Goal: Task Accomplishment & Management: Manage account settings

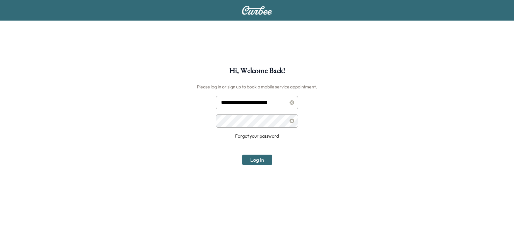
click at [254, 107] on input "**********" at bounding box center [257, 102] width 82 height 13
type input "**********"
click at [259, 159] on button "Log In" at bounding box center [257, 159] width 30 height 10
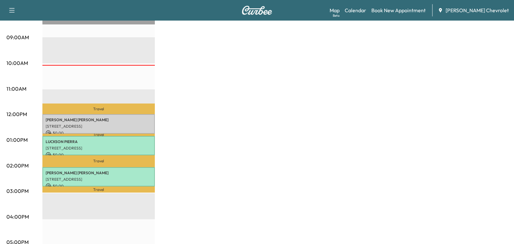
scroll to position [193, 0]
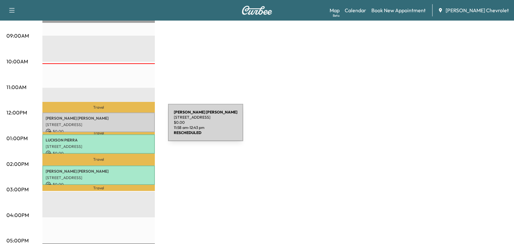
click at [120, 126] on p "[STREET_ADDRESS]" at bounding box center [99, 124] width 106 height 5
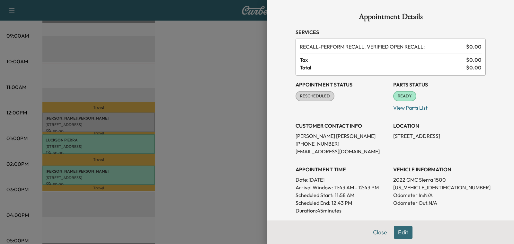
click at [382, 233] on button "Close" at bounding box center [379, 232] width 22 height 13
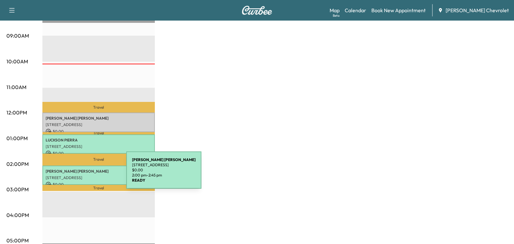
click at [78, 174] on div "[PERSON_NAME] [STREET_ADDRESS] $ 0.00 2:00 pm - 2:45 pm" at bounding box center [98, 175] width 112 height 20
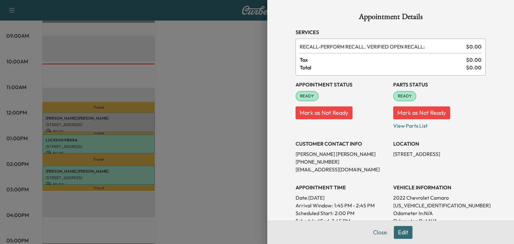
click at [402, 229] on button "Edit" at bounding box center [402, 232] width 19 height 13
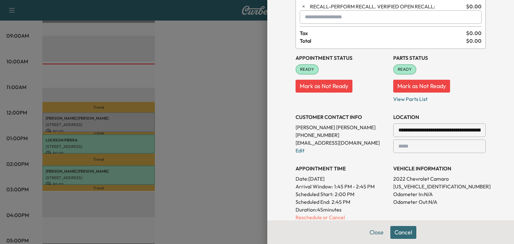
scroll to position [40, 0]
click at [402, 236] on button "Cancel" at bounding box center [403, 232] width 26 height 13
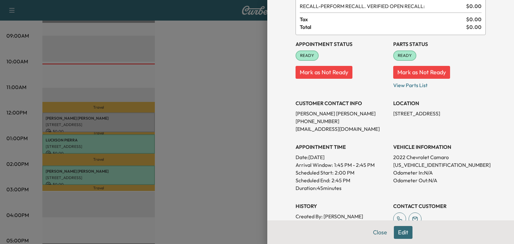
click at [331, 78] on div "Appointment Status READY Mark as Not Ready" at bounding box center [341, 62] width 92 height 54
click at [327, 71] on button "Mark as Not Ready" at bounding box center [323, 72] width 57 height 13
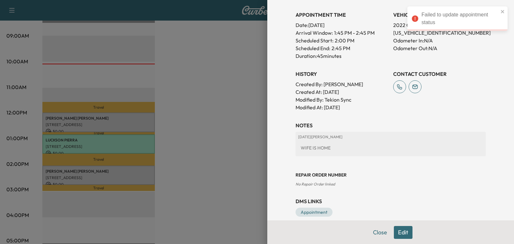
scroll to position [175, 0]
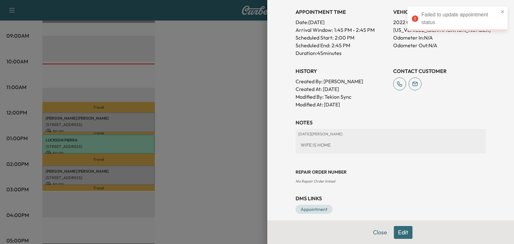
click at [405, 232] on button "Edit" at bounding box center [402, 232] width 19 height 13
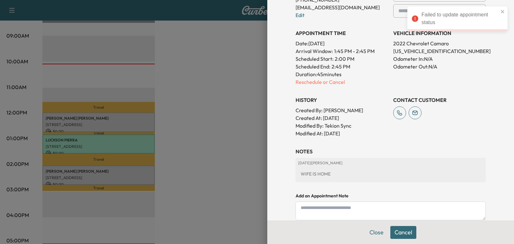
scroll to position [196, 0]
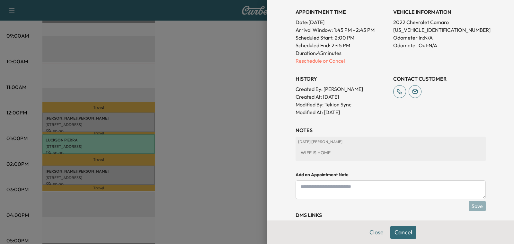
click at [313, 58] on p "Reschedule or Cancel" at bounding box center [341, 61] width 92 height 8
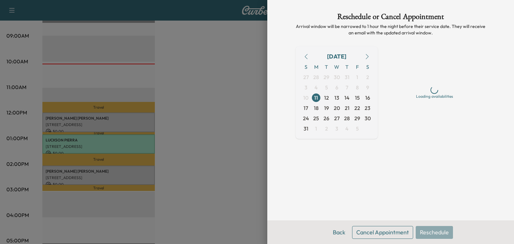
scroll to position [0, 0]
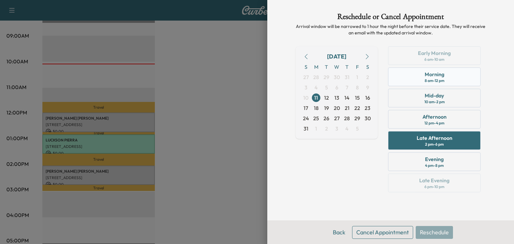
click at [424, 82] on div "8 am - 12 pm" at bounding box center [434, 80] width 20 height 5
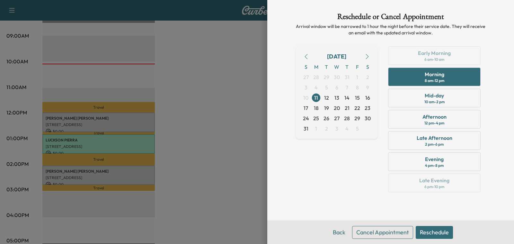
click at [434, 236] on button "Reschedule" at bounding box center [433, 232] width 37 height 13
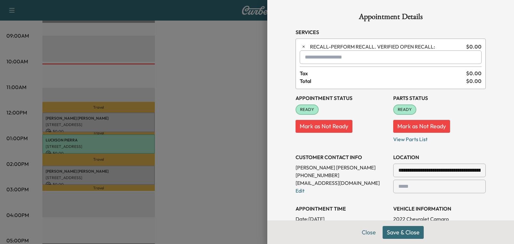
click at [416, 233] on button "Save & Close" at bounding box center [402, 232] width 41 height 13
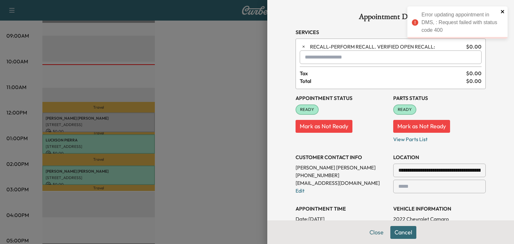
click at [500, 13] on icon "close" at bounding box center [501, 11] width 3 height 3
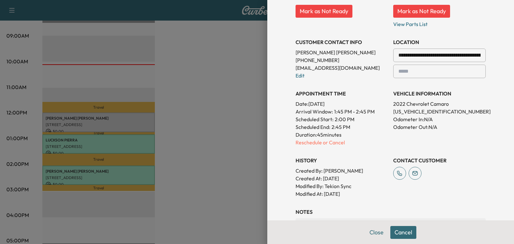
scroll to position [117, 0]
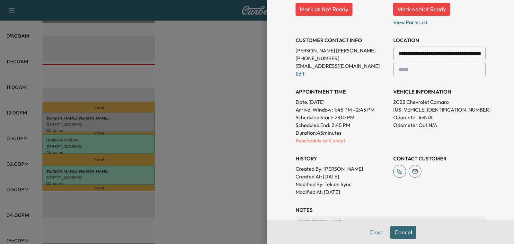
click at [372, 231] on button "Close" at bounding box center [376, 232] width 22 height 13
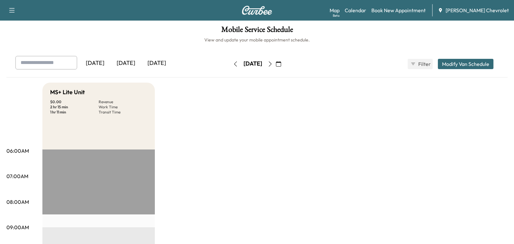
scroll to position [0, 0]
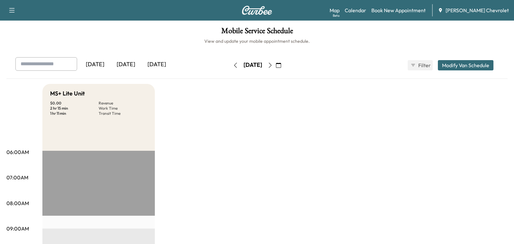
click at [272, 63] on icon "button" at bounding box center [269, 65] width 5 height 5
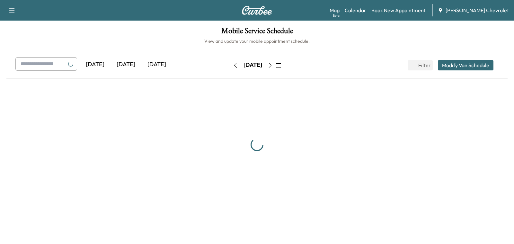
click at [272, 63] on icon "button" at bounding box center [269, 65] width 5 height 5
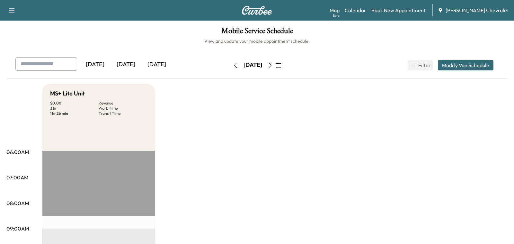
click at [102, 65] on div "[DATE]" at bounding box center [95, 64] width 31 height 15
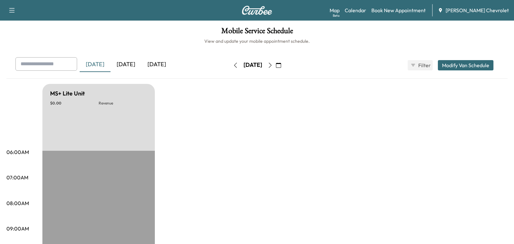
click at [120, 63] on div "[DATE]" at bounding box center [125, 64] width 31 height 15
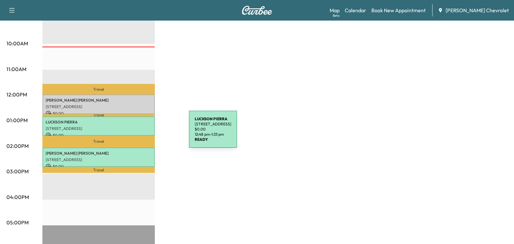
scroll to position [211, 0]
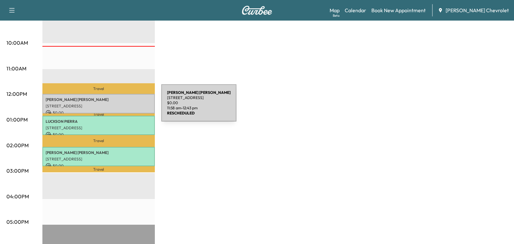
click at [113, 107] on p "[STREET_ADDRESS]" at bounding box center [99, 105] width 106 height 5
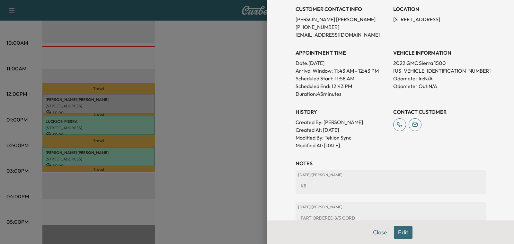
scroll to position [195, 0]
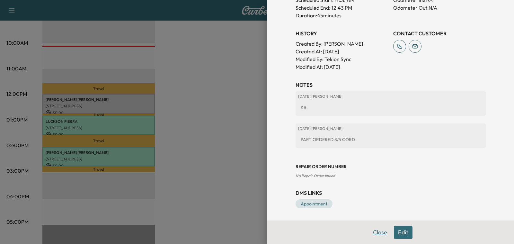
click at [377, 232] on button "Close" at bounding box center [379, 232] width 22 height 13
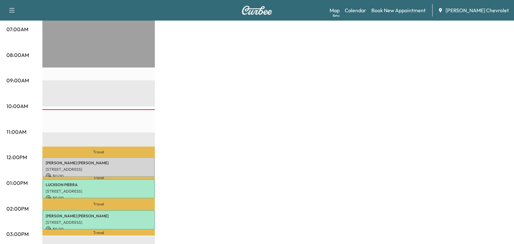
scroll to position [154, 0]
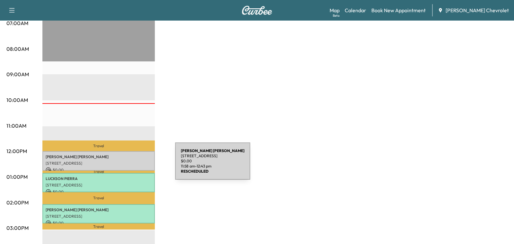
click at [127, 165] on p "[STREET_ADDRESS]" at bounding box center [99, 162] width 106 height 5
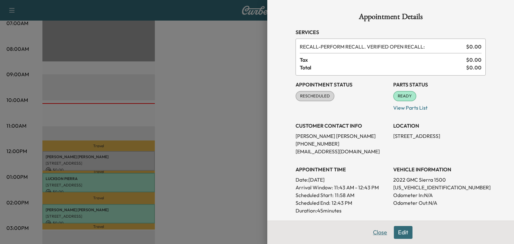
click at [381, 231] on button "Close" at bounding box center [379, 232] width 22 height 13
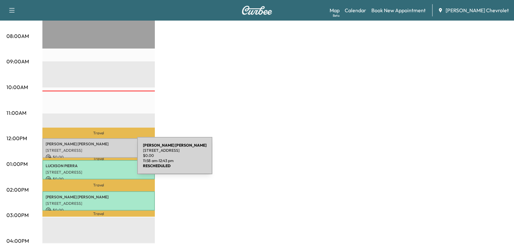
scroll to position [177, 0]
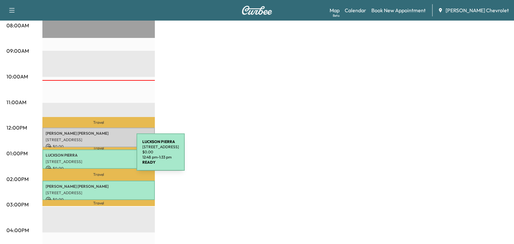
click at [88, 156] on p "[PERSON_NAME]" at bounding box center [99, 154] width 106 height 5
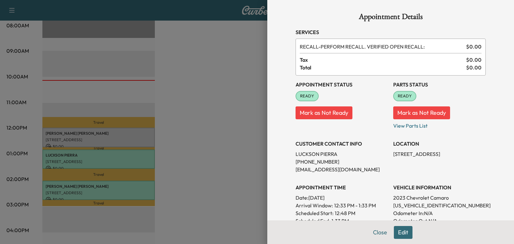
click at [310, 113] on button "Mark as Not Ready" at bounding box center [323, 112] width 57 height 13
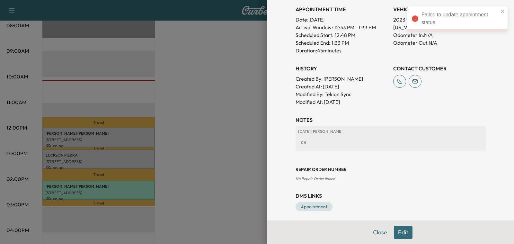
scroll to position [180, 0]
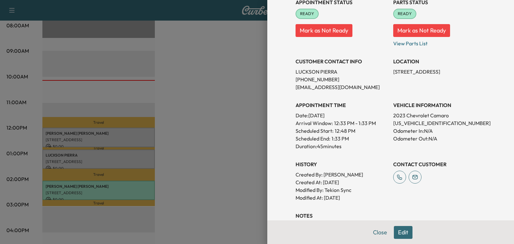
click at [399, 229] on button "Edit" at bounding box center [402, 232] width 19 height 13
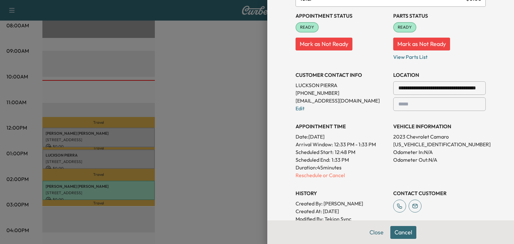
scroll to position [95, 0]
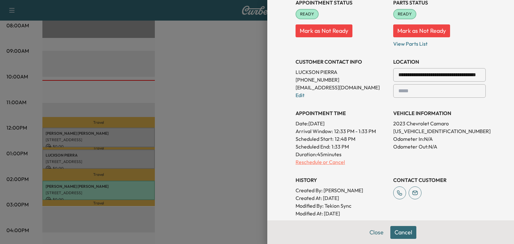
click at [314, 164] on p "Reschedule or Cancel" at bounding box center [341, 162] width 92 height 8
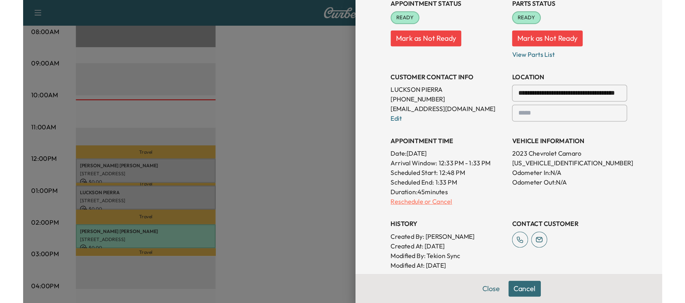
scroll to position [0, 0]
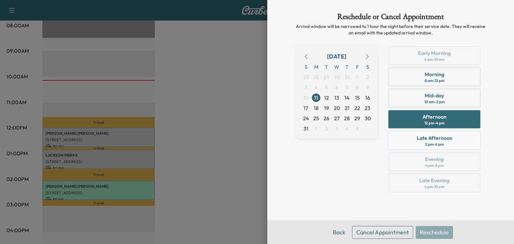
click at [409, 140] on div "Late Afternoon 2 pm - 6 pm" at bounding box center [434, 140] width 92 height 19
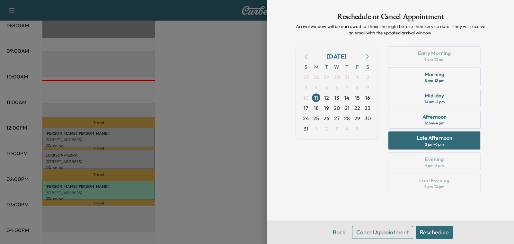
click at [434, 235] on button "Reschedule" at bounding box center [433, 232] width 37 height 13
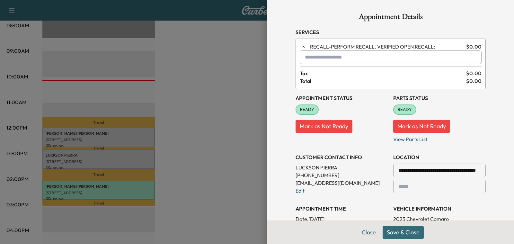
click at [390, 231] on button "Save & Close" at bounding box center [402, 232] width 41 height 13
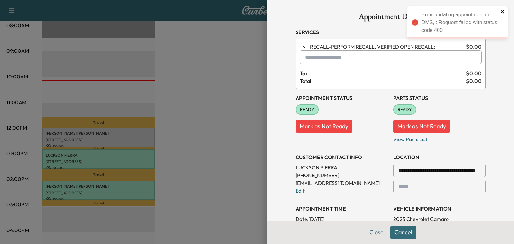
click at [502, 12] on icon "close" at bounding box center [502, 11] width 4 height 5
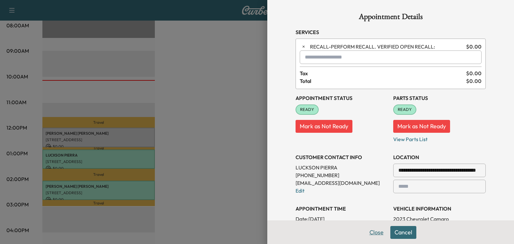
click at [375, 230] on button "Close" at bounding box center [376, 232] width 22 height 13
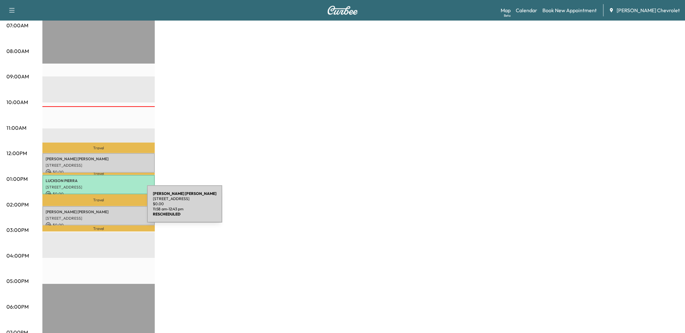
scroll to position [153, 0]
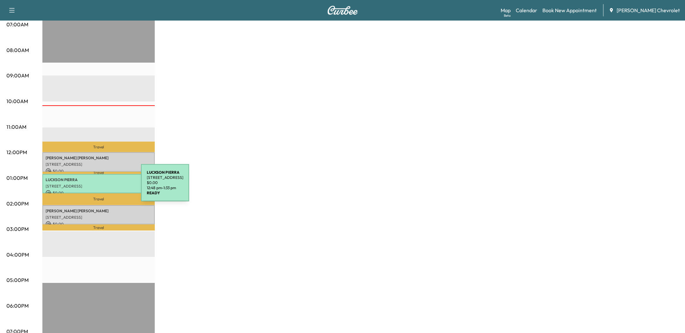
click at [93, 186] on p "[STREET_ADDRESS]" at bounding box center [99, 186] width 106 height 5
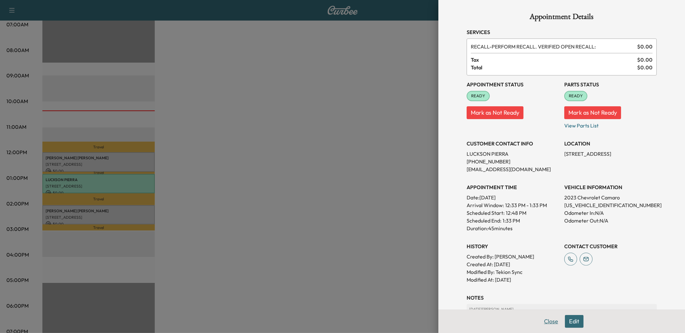
click at [513, 243] on button "Close" at bounding box center [550, 321] width 22 height 13
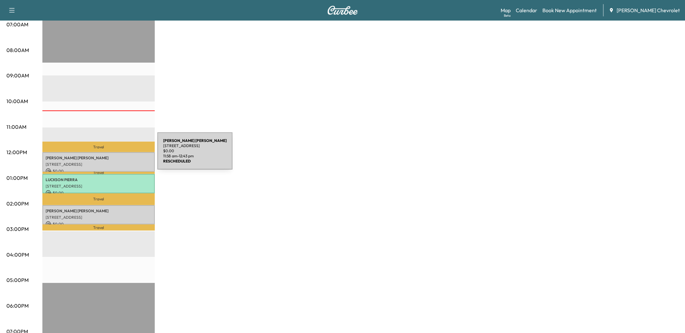
click at [109, 155] on p "[PERSON_NAME]" at bounding box center [99, 157] width 106 height 5
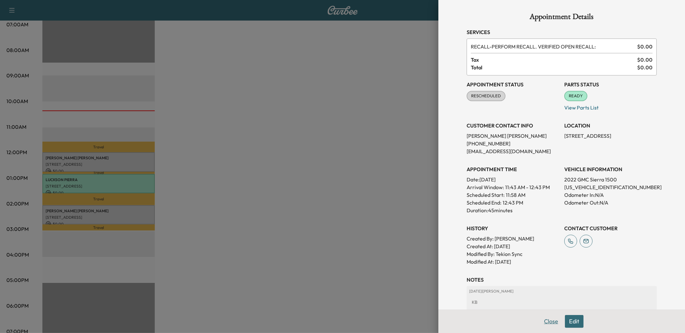
click at [513, 243] on button "Close" at bounding box center [550, 321] width 22 height 13
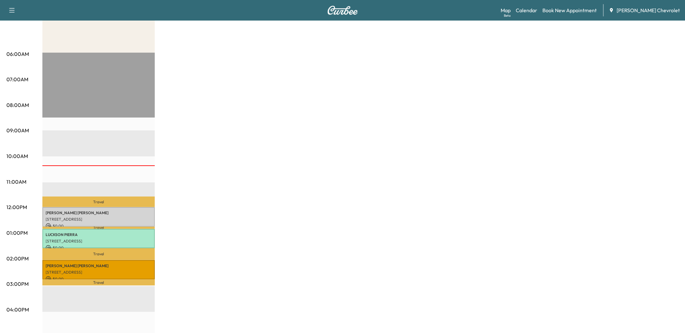
scroll to position [0, 0]
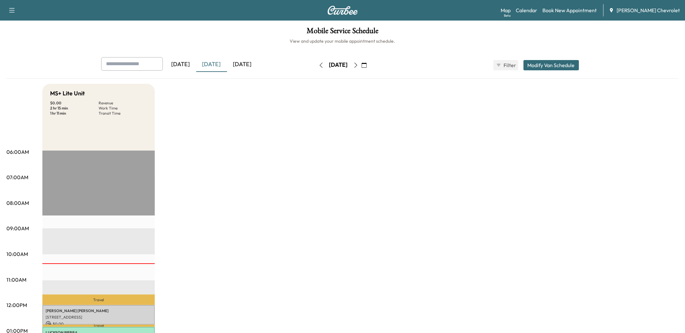
click at [358, 66] on icon "button" at bounding box center [355, 65] width 5 height 5
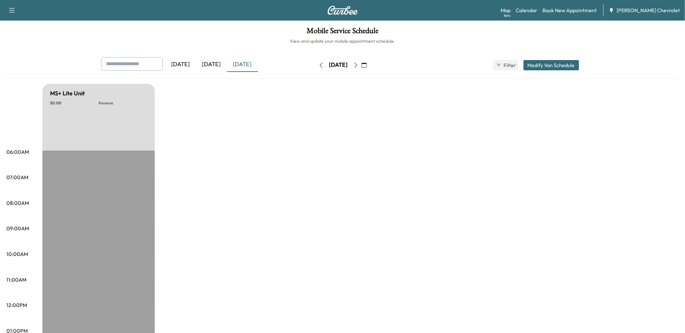
click at [358, 66] on icon "button" at bounding box center [355, 65] width 5 height 5
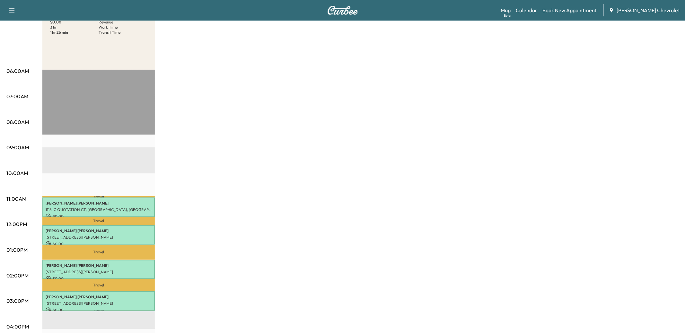
scroll to position [93, 0]
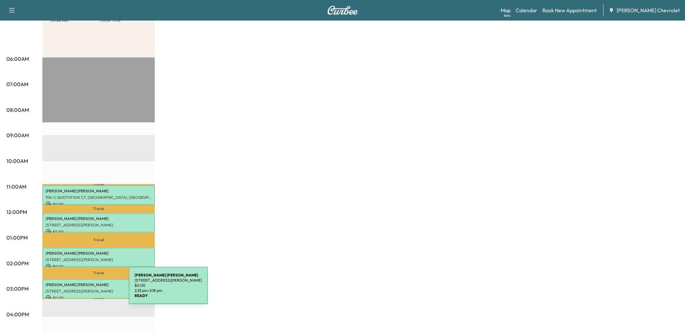
click at [81, 243] on p "[STREET_ADDRESS][PERSON_NAME]" at bounding box center [99, 291] width 106 height 5
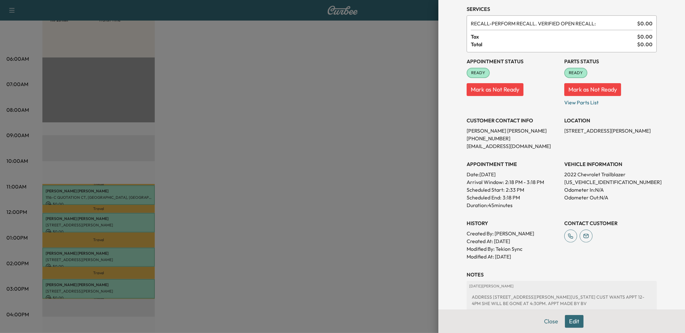
scroll to position [23, 0]
click at [334, 160] on div at bounding box center [342, 166] width 685 height 333
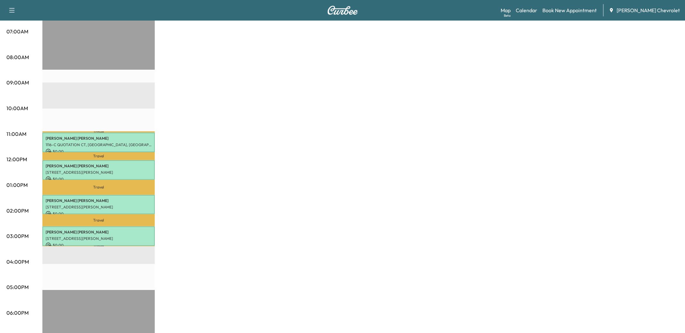
scroll to position [159, 0]
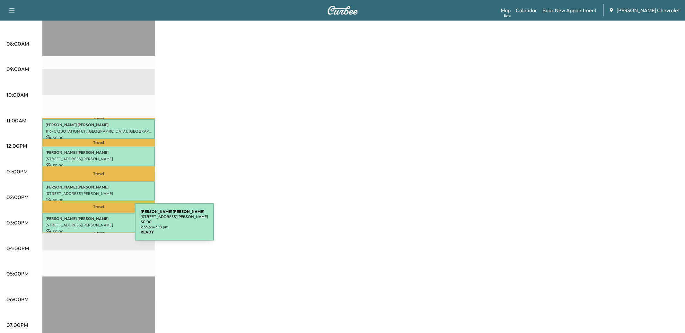
click at [87, 226] on p "[STREET_ADDRESS][PERSON_NAME]" at bounding box center [99, 224] width 106 height 5
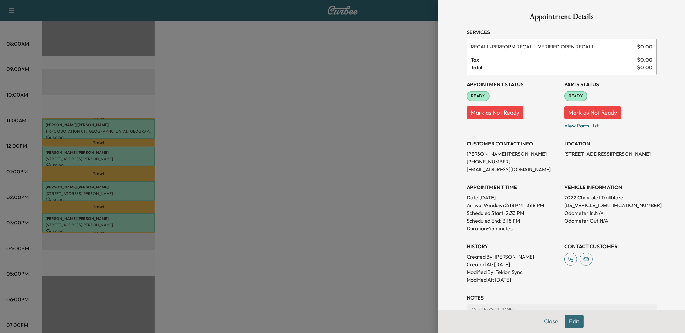
click at [498, 110] on button "Mark as Not Ready" at bounding box center [494, 112] width 57 height 13
click at [513, 243] on button "Edit" at bounding box center [574, 321] width 19 height 13
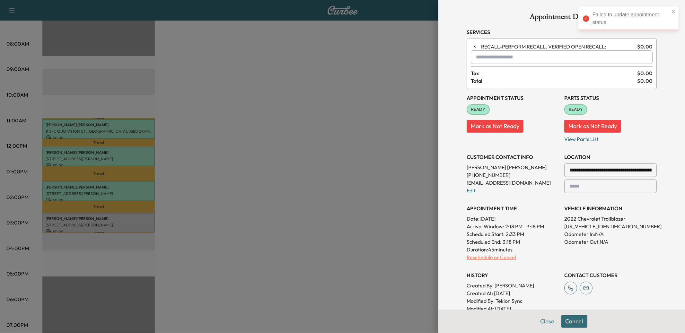
click at [482, 243] on p "Reschedule or Cancel" at bounding box center [512, 257] width 92 height 8
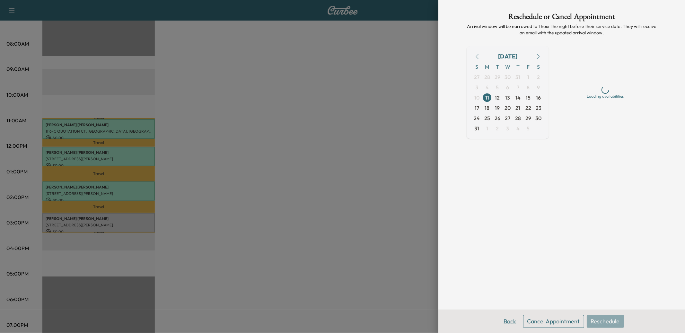
click at [513, 243] on button "Back" at bounding box center [509, 321] width 21 height 13
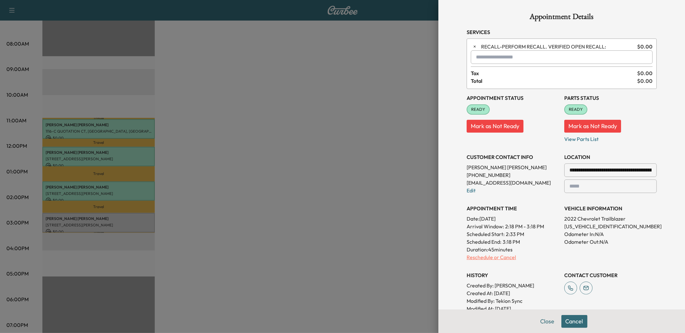
click at [485, 243] on p "Reschedule or Cancel" at bounding box center [512, 257] width 92 height 8
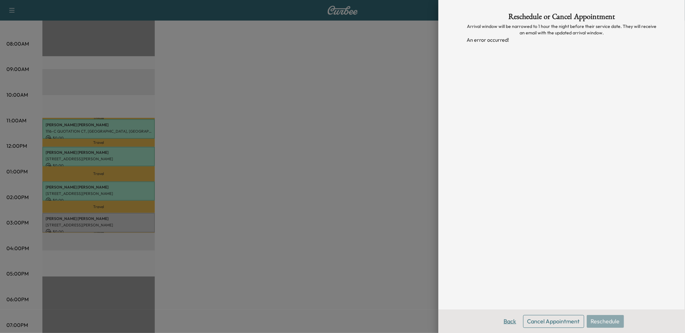
click at [511, 243] on button "Back" at bounding box center [509, 321] width 21 height 13
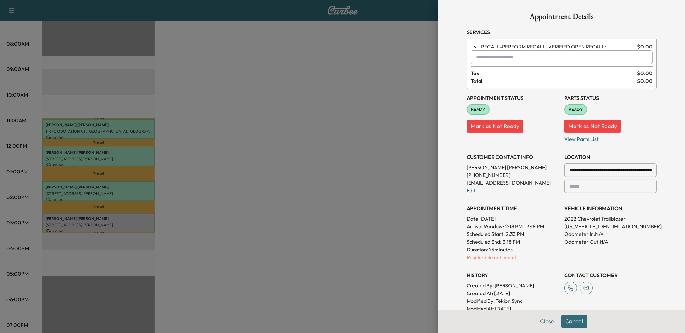
click at [484, 122] on button "Mark as Not Ready" at bounding box center [494, 126] width 57 height 13
click at [513, 10] on icon "close" at bounding box center [673, 11] width 4 height 5
click at [513, 243] on button "Close" at bounding box center [547, 321] width 22 height 13
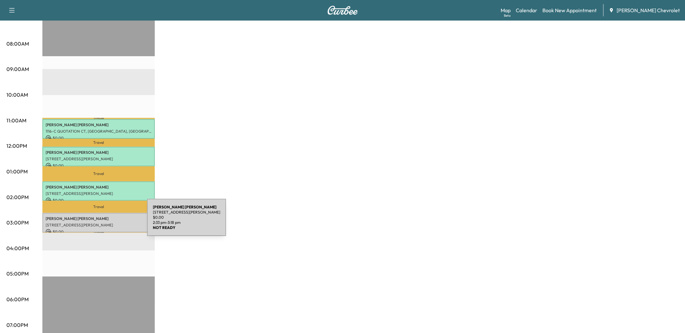
click at [99, 221] on div "[PERSON_NAME] [STREET_ADDRESS][PERSON_NAME] $ 0.00 2:33 pm - 3:18 pm" at bounding box center [98, 223] width 112 height 20
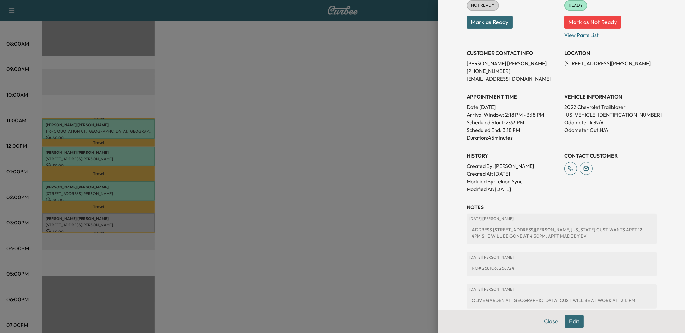
click at [513, 243] on button "Edit" at bounding box center [574, 321] width 19 height 13
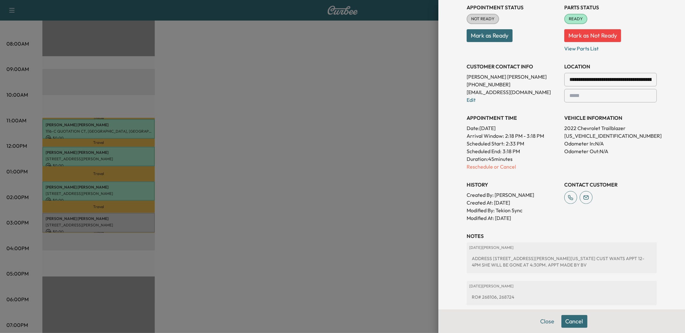
scroll to position [104, 0]
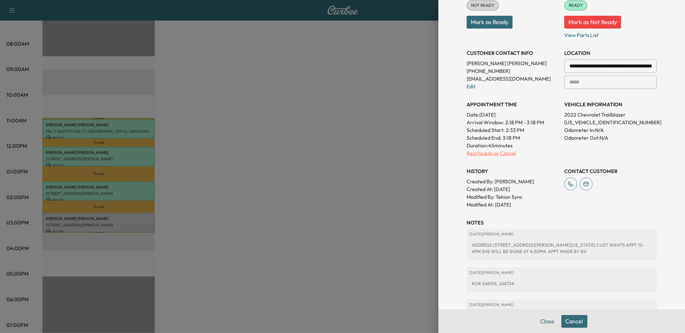
click at [482, 154] on p "Reschedule or Cancel" at bounding box center [512, 153] width 92 height 8
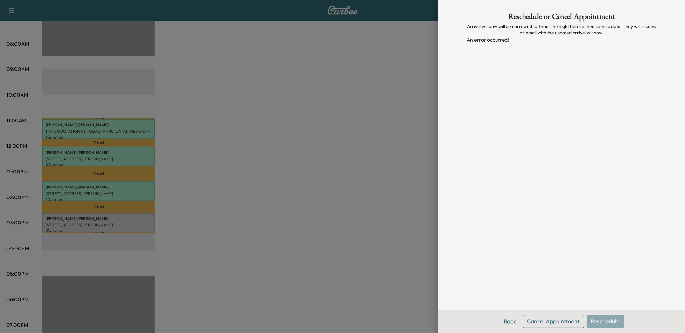
click at [510, 243] on button "Back" at bounding box center [509, 321] width 21 height 13
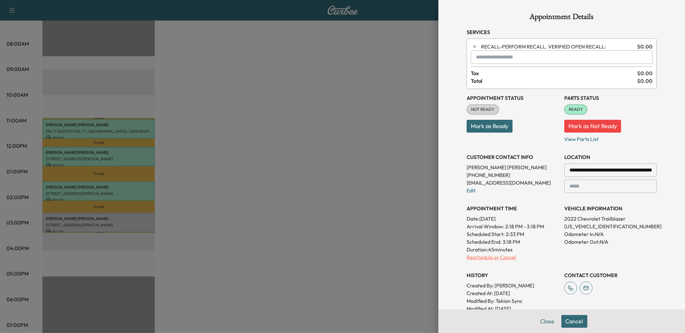
click at [486, 243] on p "Reschedule or Cancel" at bounding box center [512, 257] width 92 height 8
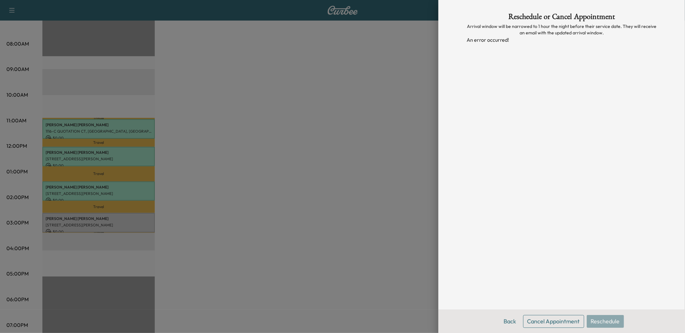
click at [502, 243] on div "Reschedule or Cancel Appointment Arrival window will be narrowed to 1 hour the …" at bounding box center [561, 154] width 205 height 309
click at [439, 243] on div "Reschedule or Cancel Appointment Arrival window will be narrowed to 1 hour the …" at bounding box center [561, 166] width 246 height 333
click at [416, 243] on div at bounding box center [342, 166] width 685 height 333
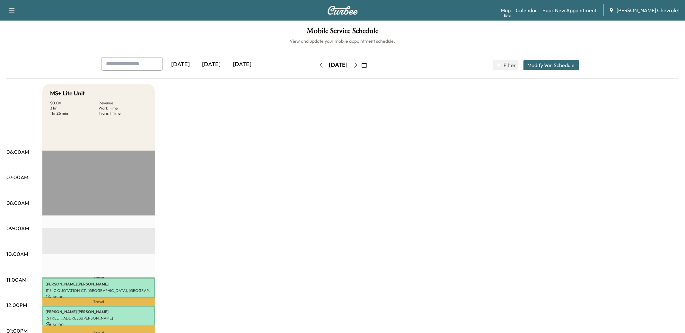
click at [318, 66] on icon "button" at bounding box center [320, 65] width 5 height 5
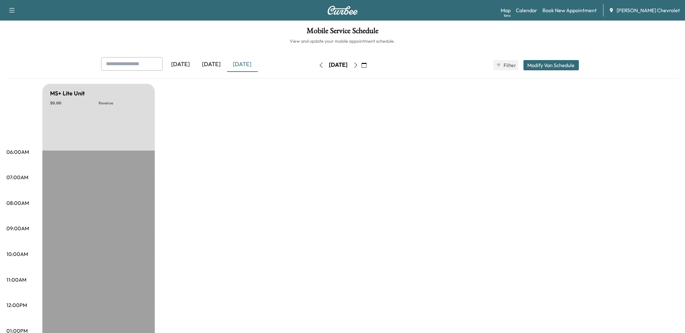
click at [315, 66] on button "button" at bounding box center [320, 65] width 11 height 10
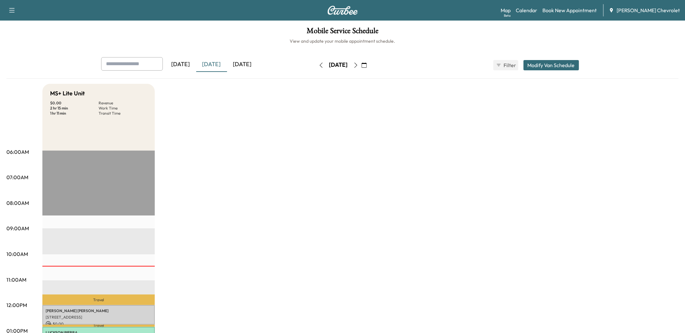
click at [357, 63] on icon "button" at bounding box center [355, 65] width 3 height 5
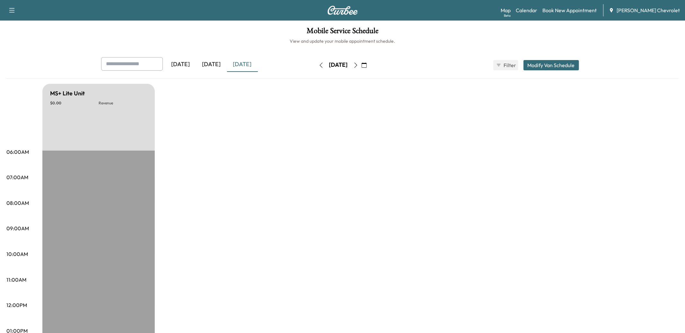
click at [318, 65] on icon "button" at bounding box center [320, 65] width 5 height 5
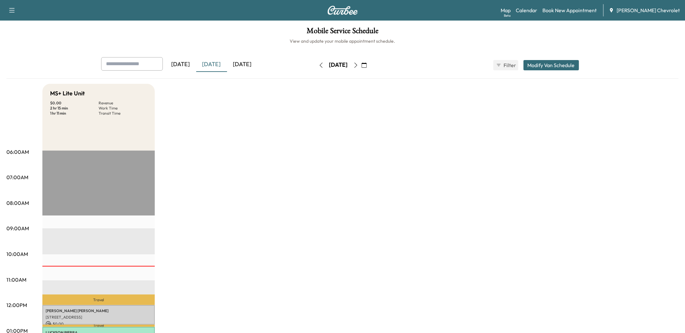
click at [358, 63] on icon "button" at bounding box center [355, 65] width 5 height 5
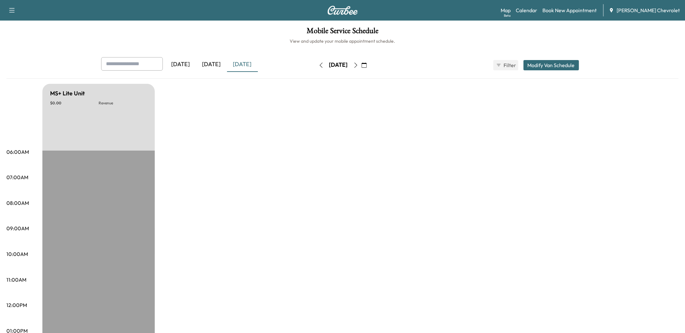
click at [358, 63] on icon "button" at bounding box center [355, 65] width 5 height 5
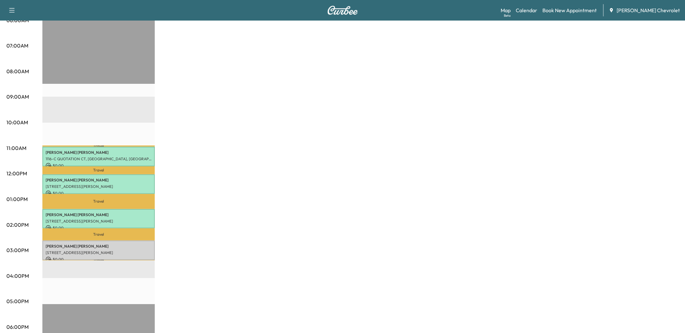
scroll to position [238, 0]
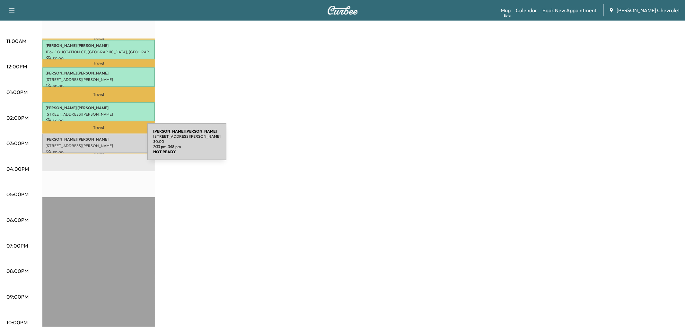
click at [99, 145] on p "[STREET_ADDRESS][PERSON_NAME]" at bounding box center [99, 145] width 106 height 5
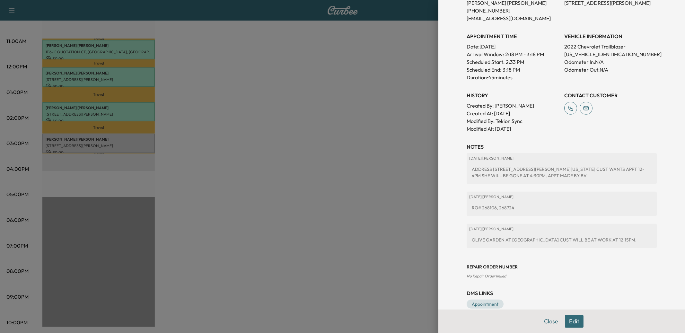
scroll to position [162, 0]
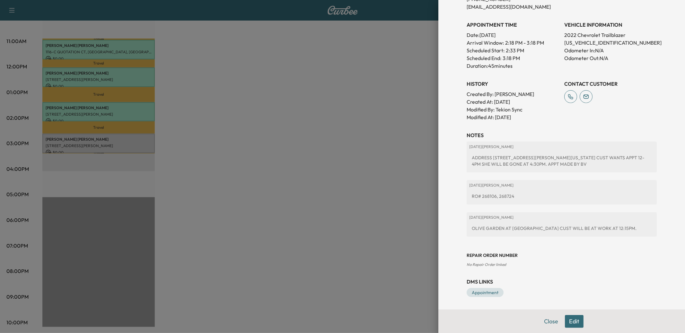
click at [513, 243] on button "Edit" at bounding box center [574, 321] width 19 height 13
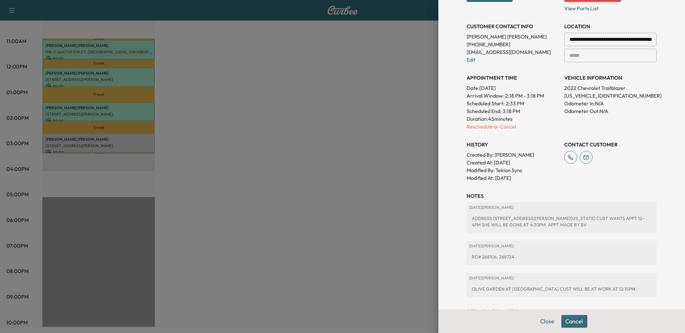
scroll to position [105, 0]
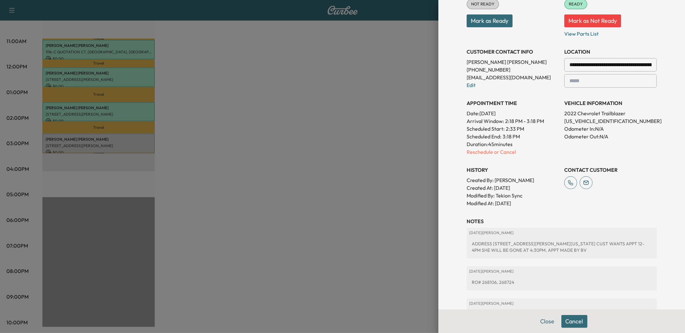
click at [481, 154] on p "Reschedule or Cancel" at bounding box center [512, 152] width 92 height 8
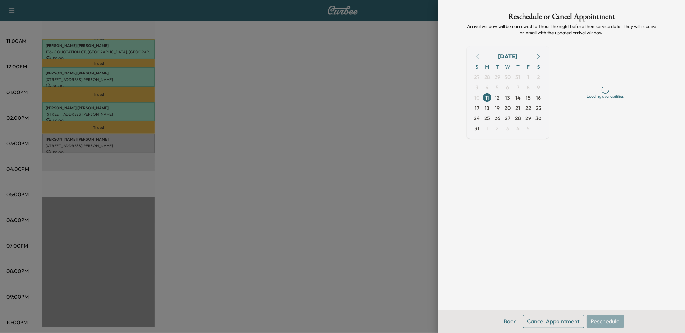
scroll to position [0, 0]
click at [513, 243] on button "Back" at bounding box center [509, 321] width 21 height 13
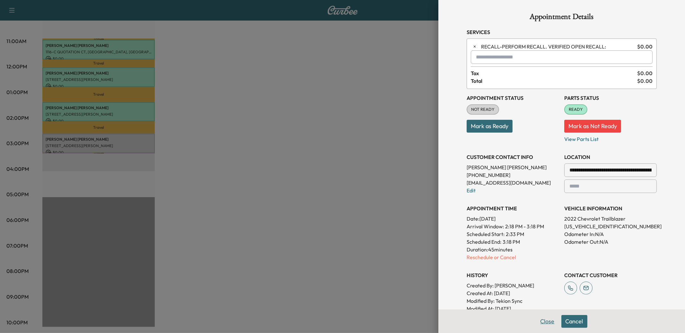
click at [513, 243] on button "Close" at bounding box center [547, 321] width 22 height 13
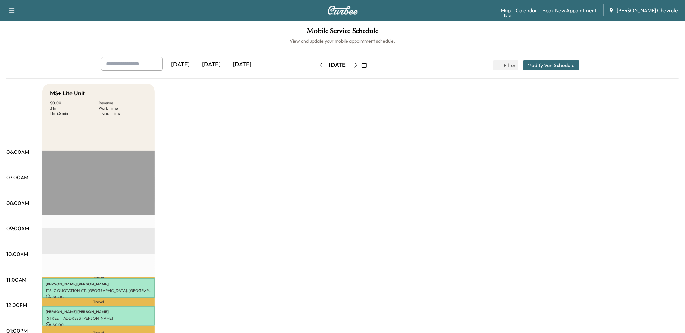
click at [318, 66] on icon "button" at bounding box center [320, 65] width 5 height 5
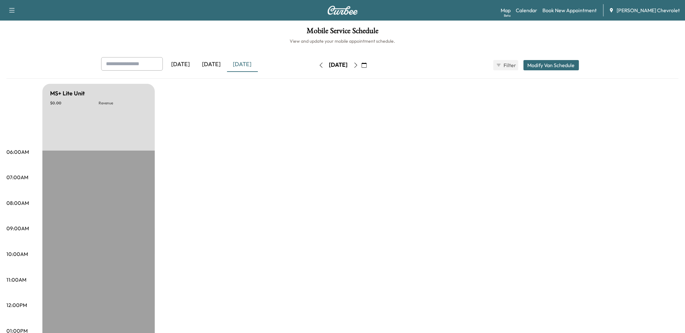
click at [299, 66] on div "[DATE] [DATE] [DATE] [DATE] August 2025 S M T W T F S 27 28 29 30 31 1 2 3 4 5 …" at bounding box center [342, 65] width 493 height 16
click at [318, 65] on icon "button" at bounding box center [320, 65] width 5 height 5
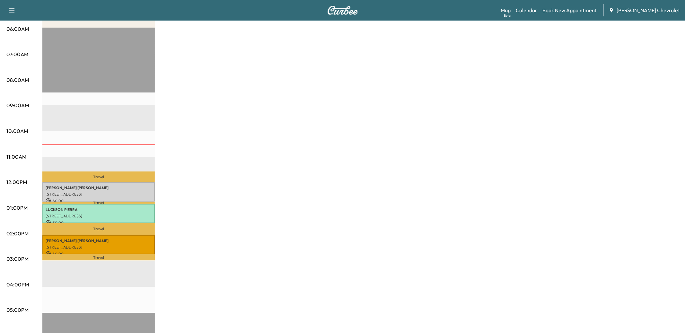
scroll to position [119, 0]
